Goal: Task Accomplishment & Management: Manage account settings

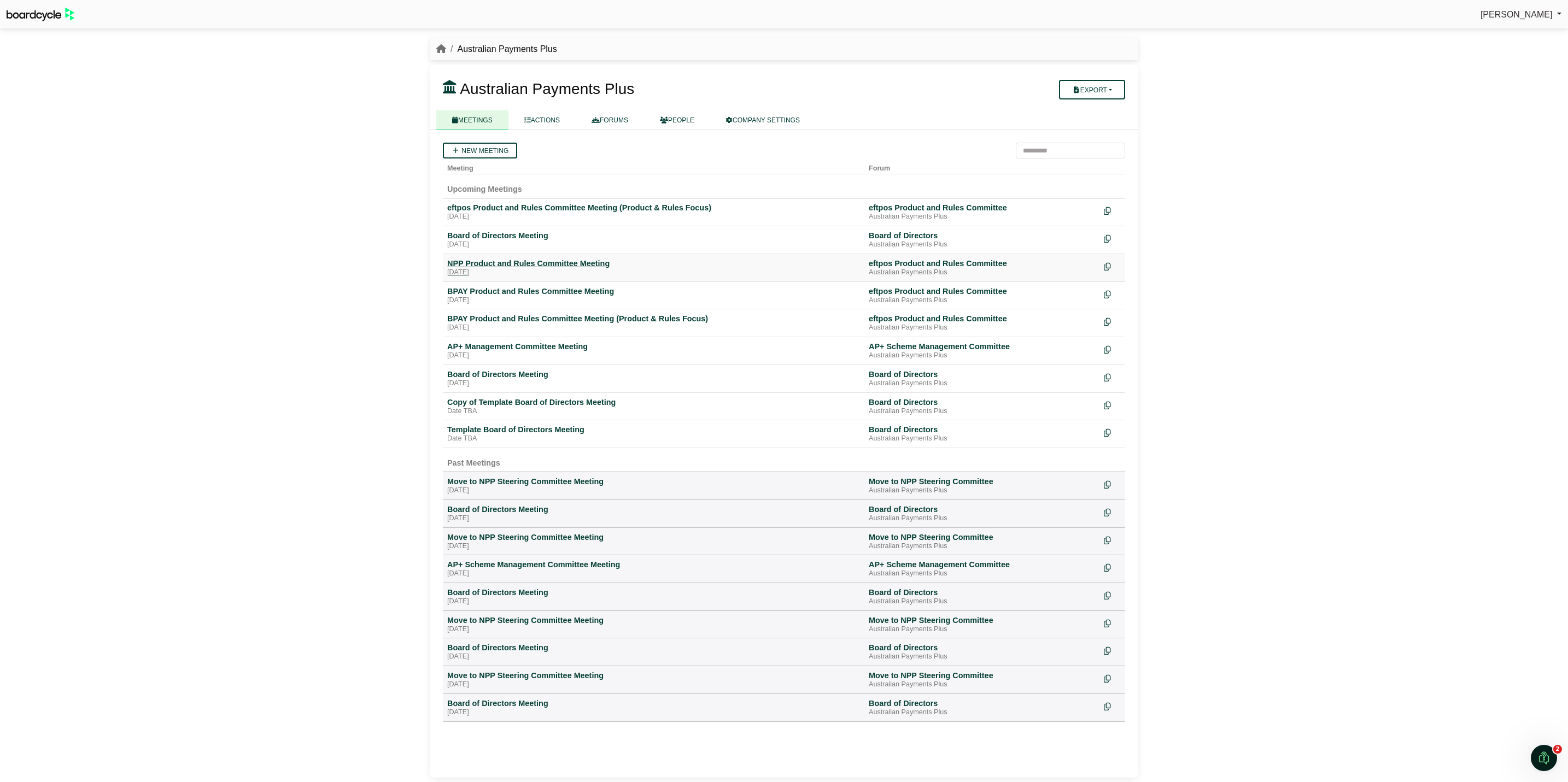
click at [527, 261] on div "NPP Product and Rules Committee Meeting" at bounding box center [654, 263] width 413 height 10
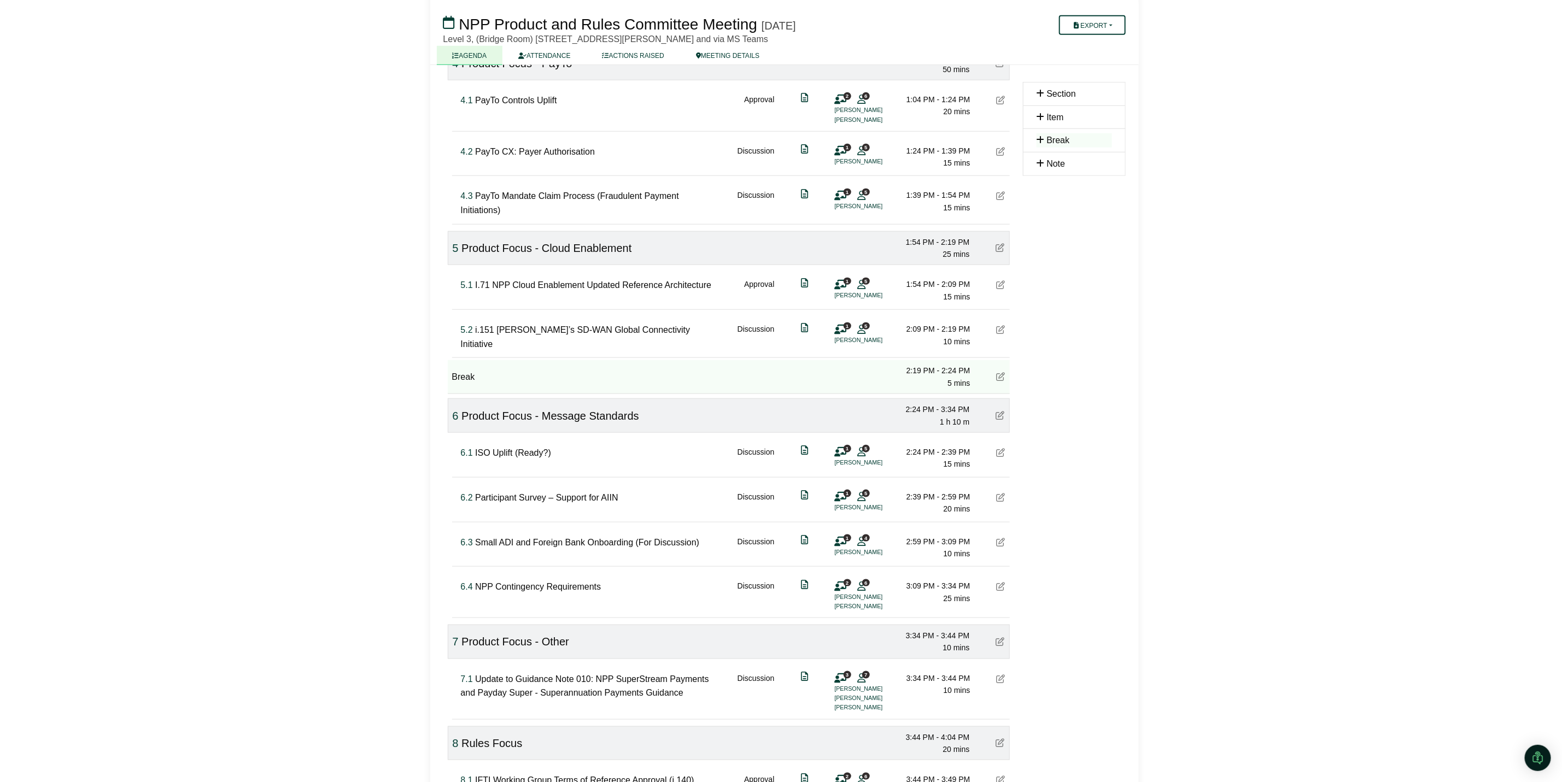
scroll to position [737, 0]
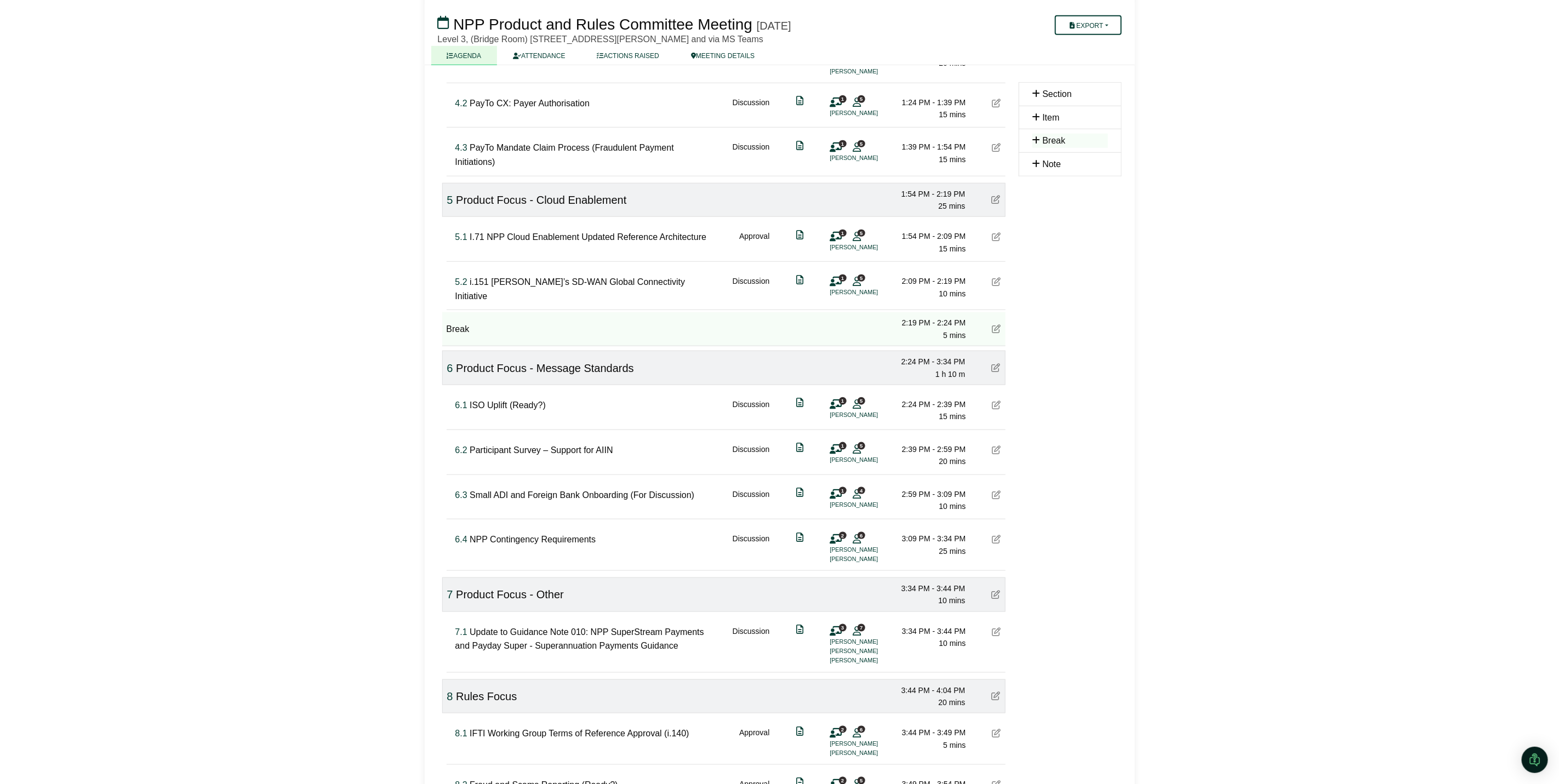
click at [1004, 407] on div "6.1 ISO Uplift (Ready?) Discussion 1 5 Shriram Suriyanarayanan 2:24 PM - 2:39 P…" at bounding box center [728, 406] width 555 height 42
click at [996, 409] on icon at bounding box center [996, 404] width 9 height 9
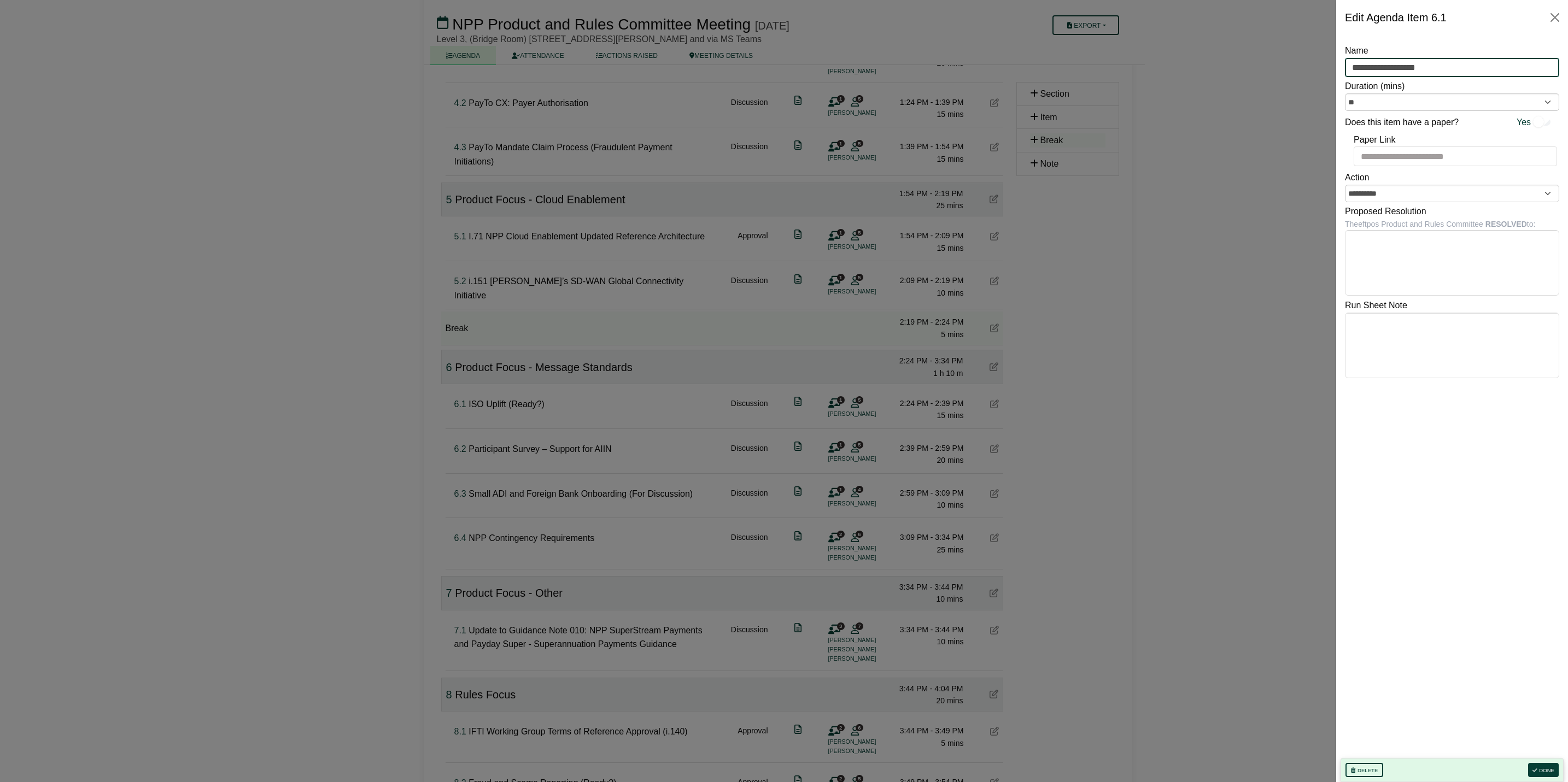
drag, startPoint x: 1437, startPoint y: 70, endPoint x: 1268, endPoint y: 53, distance: 169.9
paste input "**********"
type input "**********"
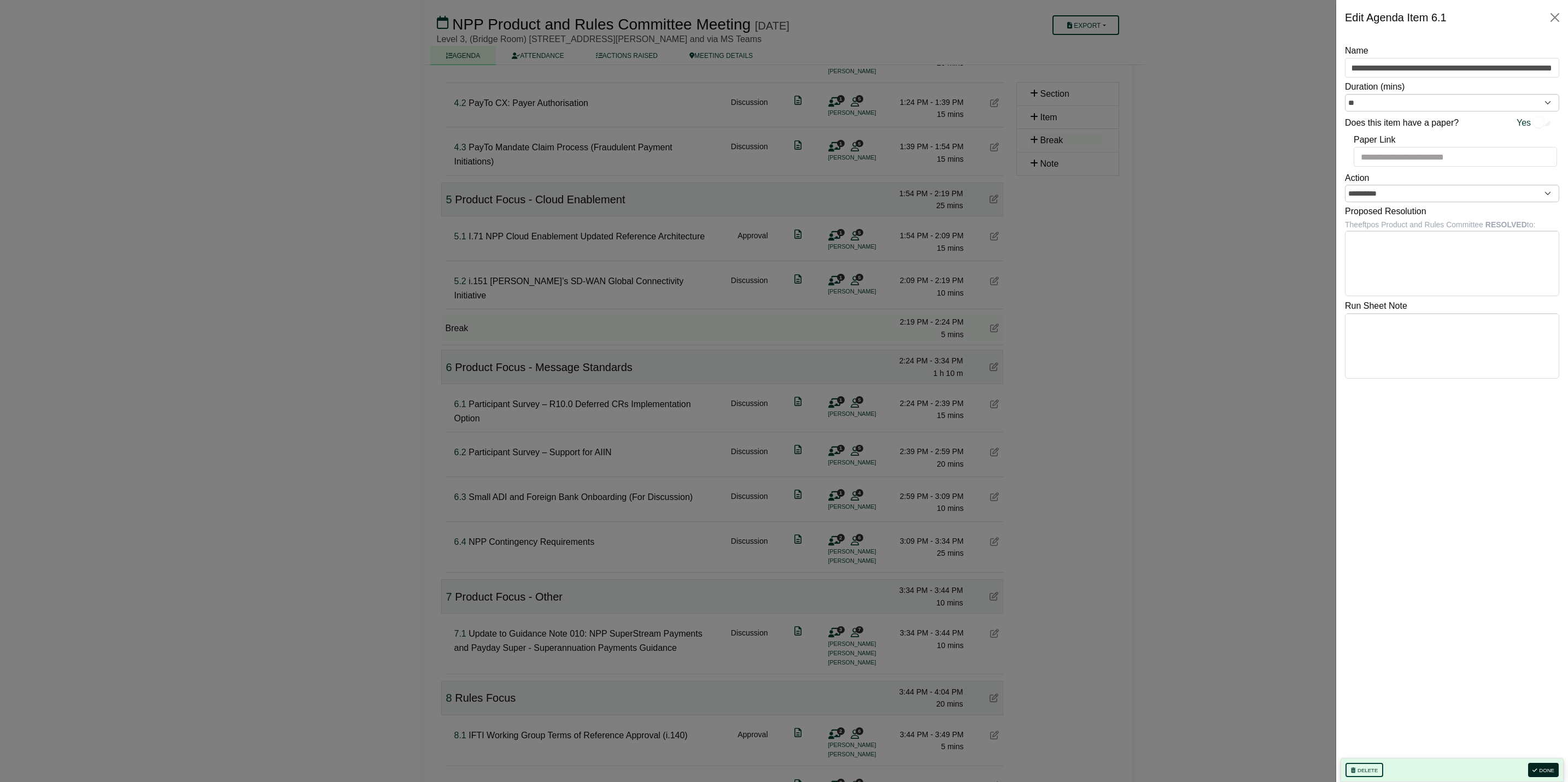
click at [1539, 769] on button "Done" at bounding box center [1544, 770] width 31 height 15
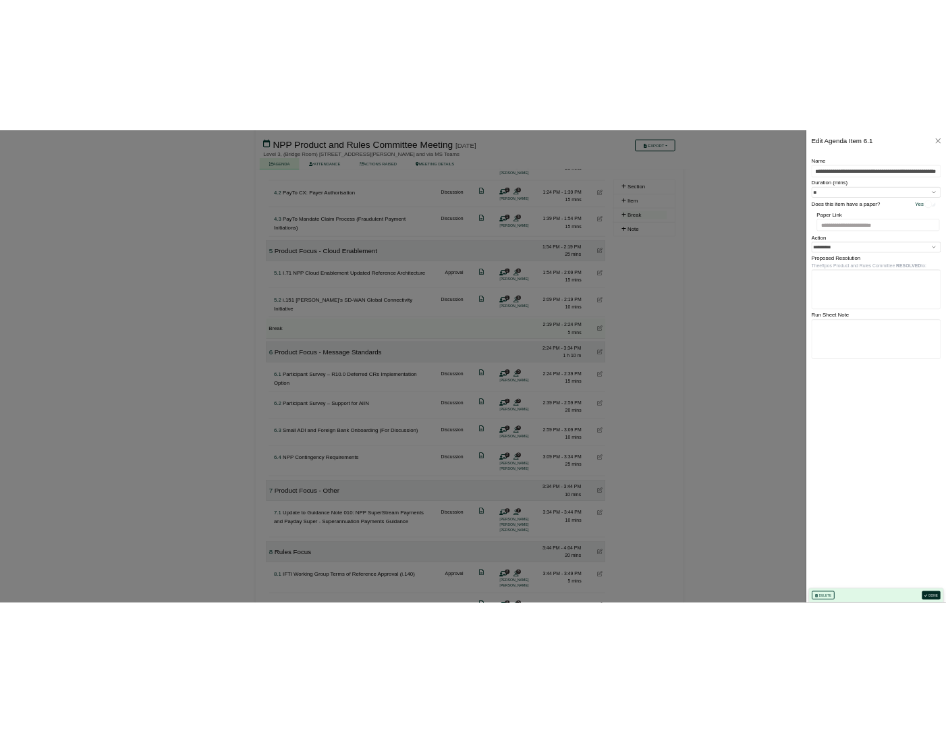
scroll to position [0, 0]
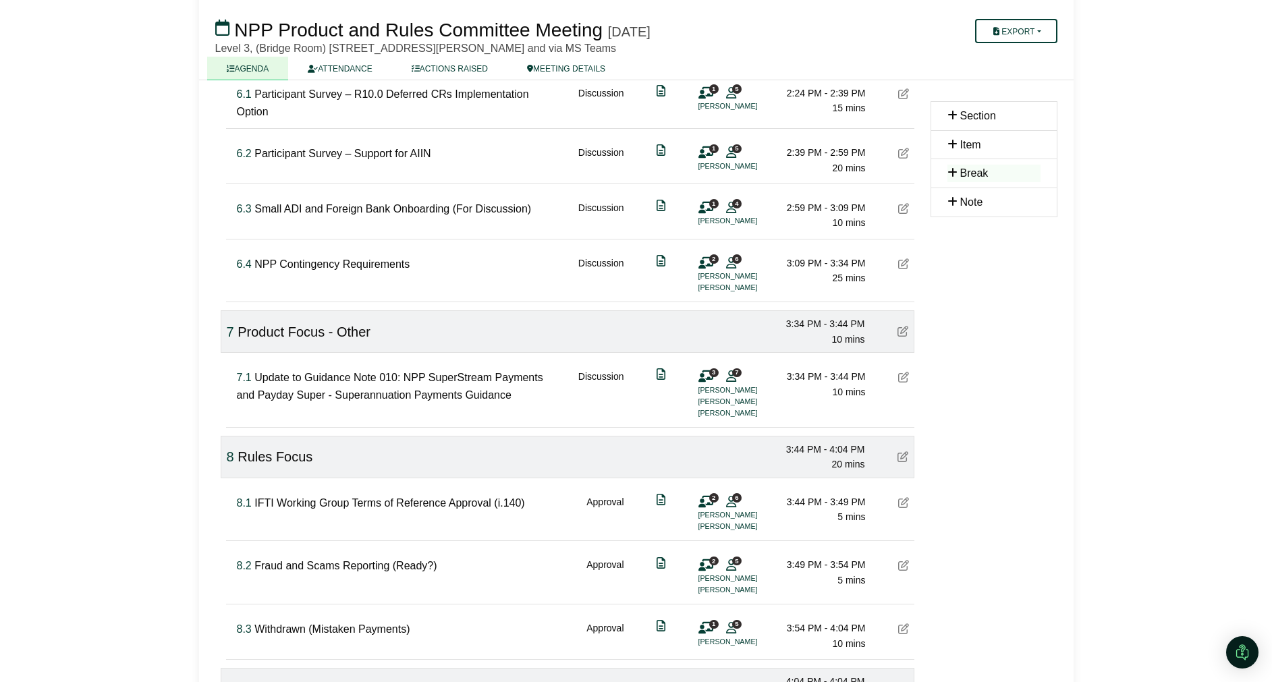
scroll to position [1417, 0]
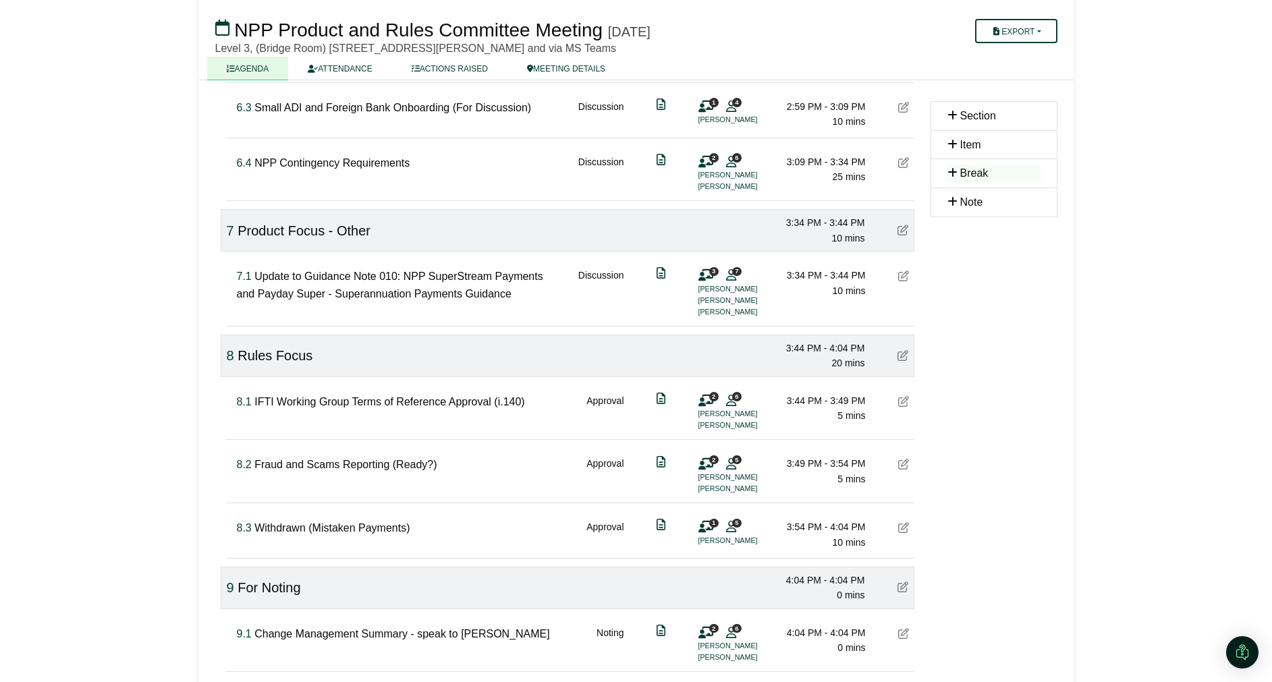
click at [902, 522] on icon at bounding box center [903, 527] width 11 height 11
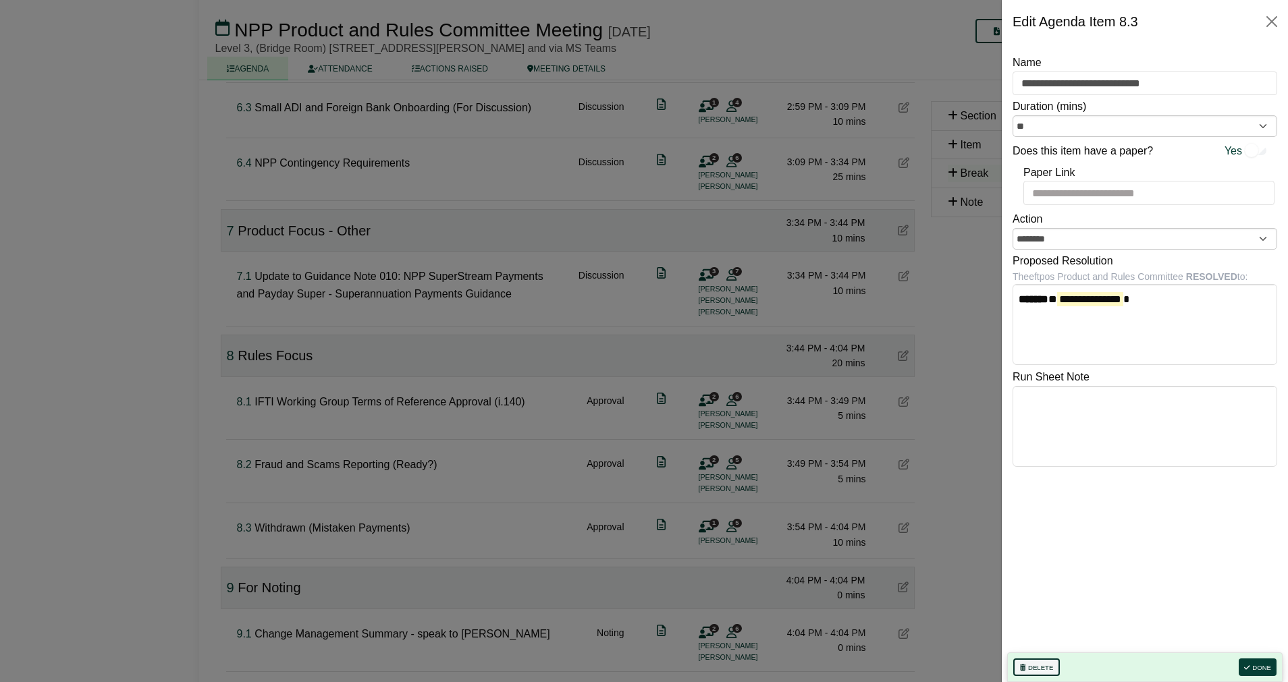
click at [946, 670] on button "Delete" at bounding box center [1036, 668] width 47 height 18
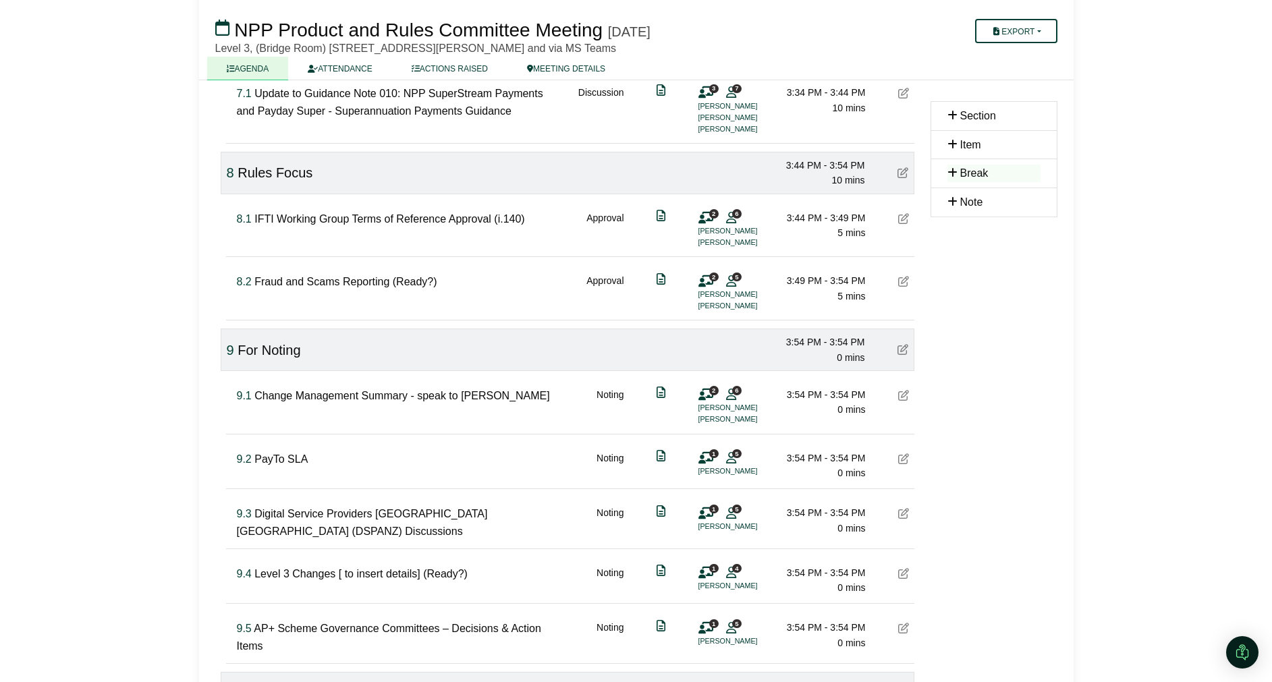
scroll to position [1620, 0]
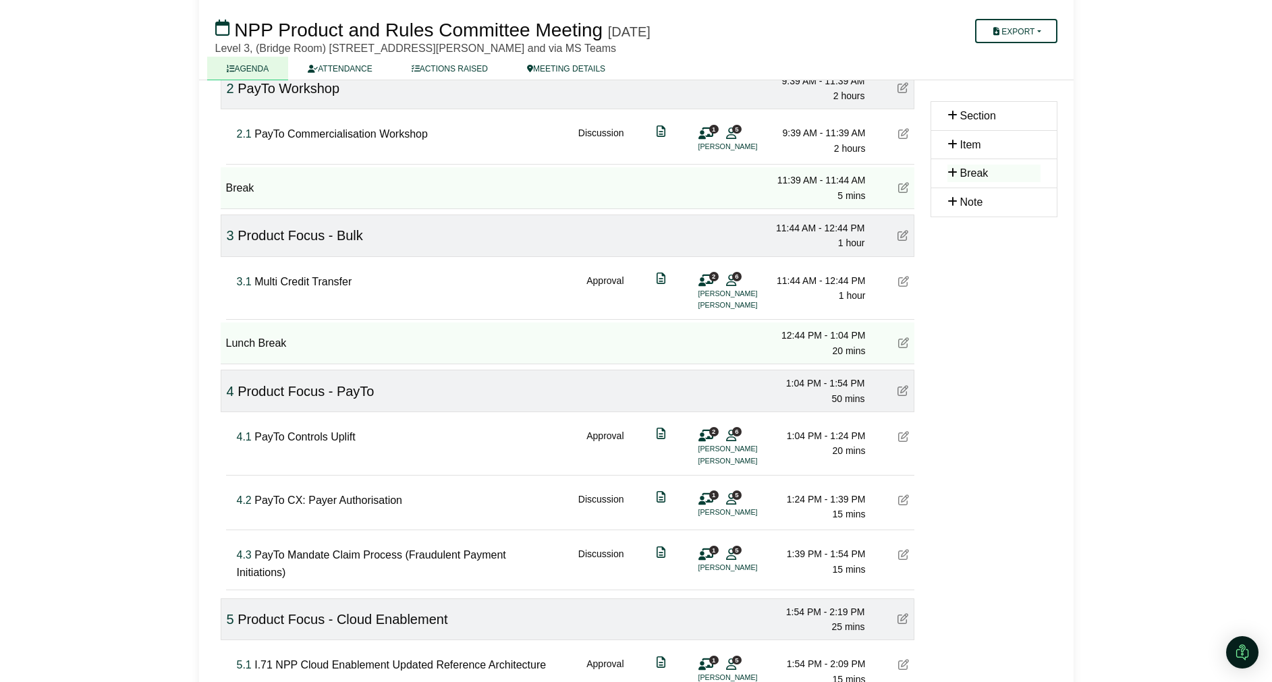
scroll to position [405, 0]
